Goal: Task Accomplishment & Management: Use online tool/utility

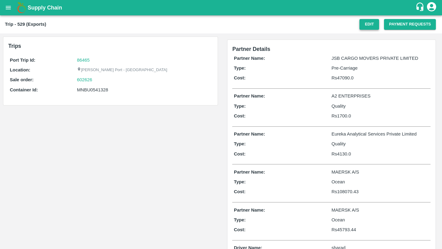
click at [365, 22] on button "Edit" at bounding box center [369, 24] width 20 height 11
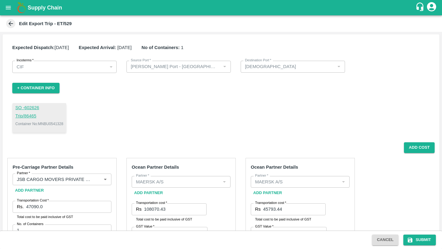
scroll to position [357, 0]
